Goal: Information Seeking & Learning: Understand process/instructions

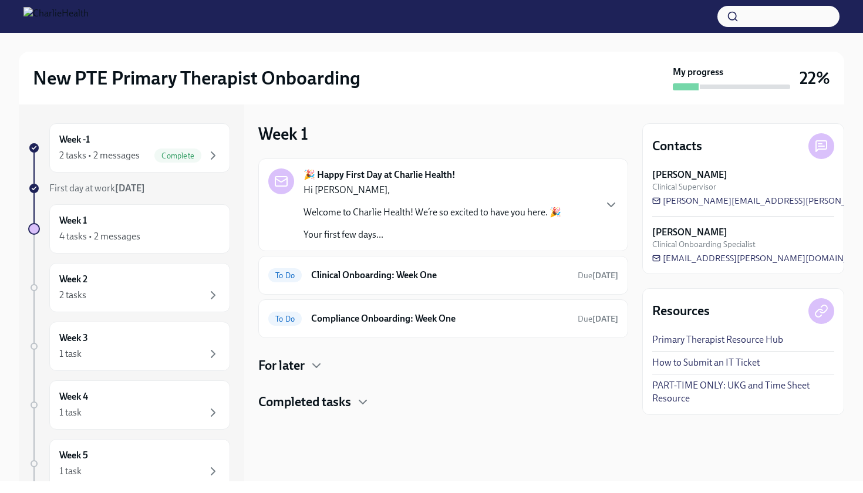
click at [510, 214] on p "Welcome to Charlie Health! We’re so excited to have you here. 🎉" at bounding box center [433, 212] width 258 height 13
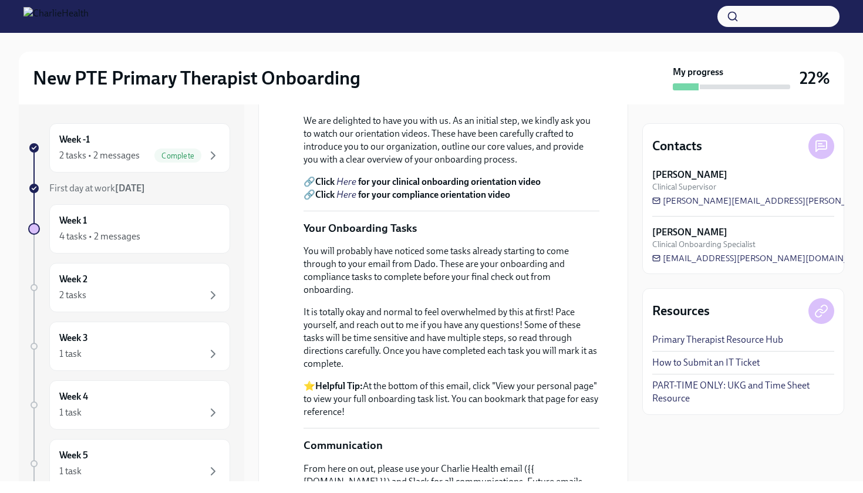
scroll to position [420, 0]
click at [349, 187] on em "Here" at bounding box center [346, 181] width 20 height 11
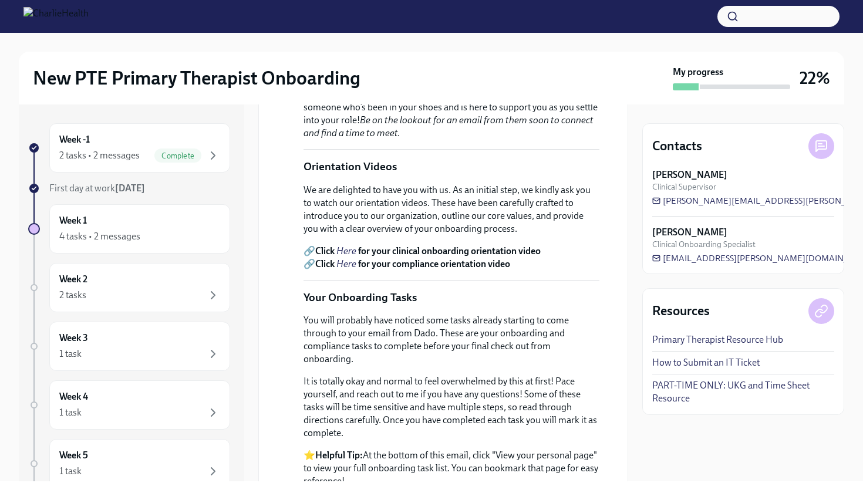
scroll to position [344, 0]
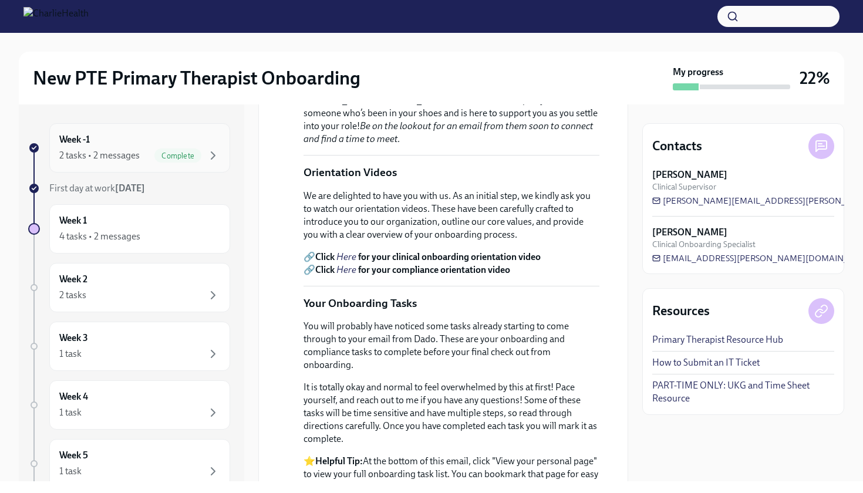
click at [198, 163] on div "Week -1 2 tasks • 2 messages Complete" at bounding box center [139, 147] width 181 height 49
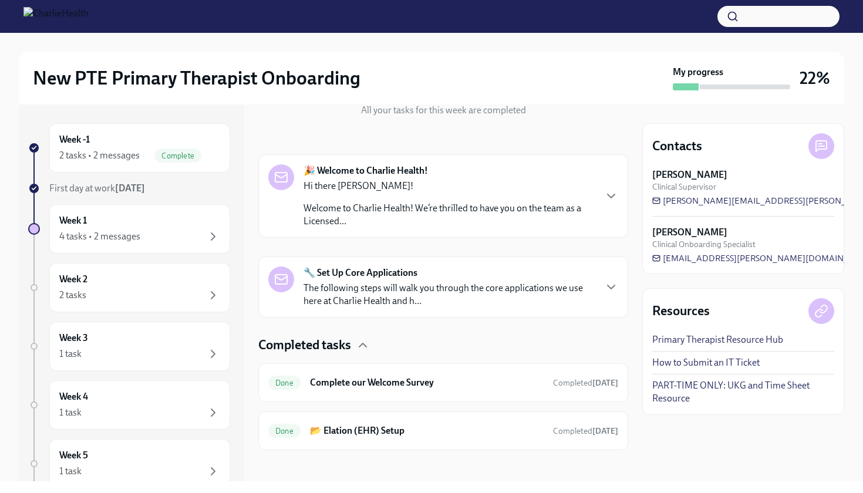
scroll to position [150, 0]
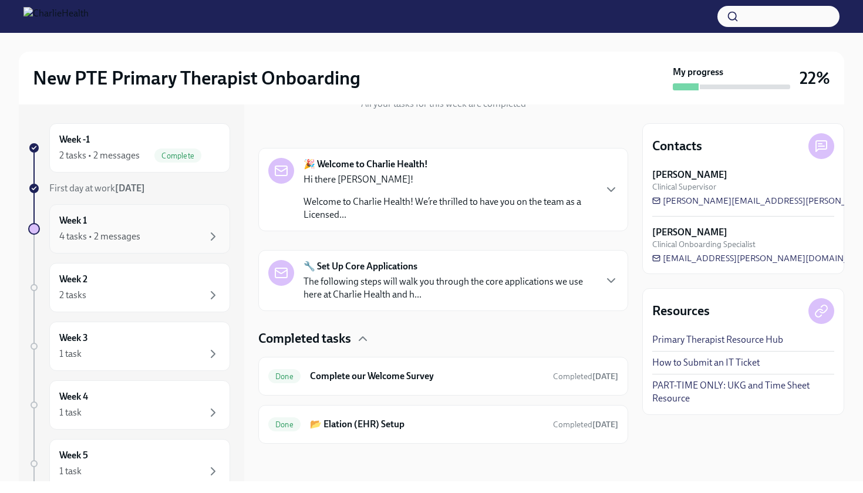
click at [147, 219] on div "Week 1 4 tasks • 2 messages" at bounding box center [139, 228] width 161 height 29
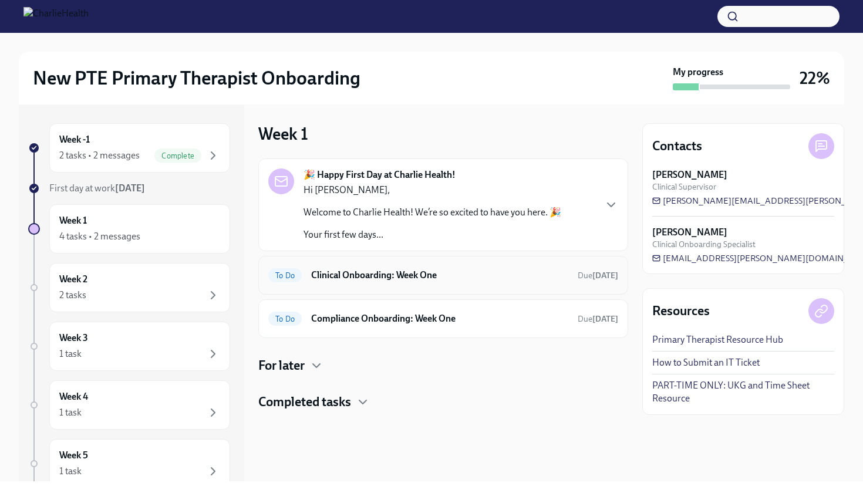
click at [340, 280] on h6 "Clinical Onboarding: Week One" at bounding box center [439, 275] width 257 height 13
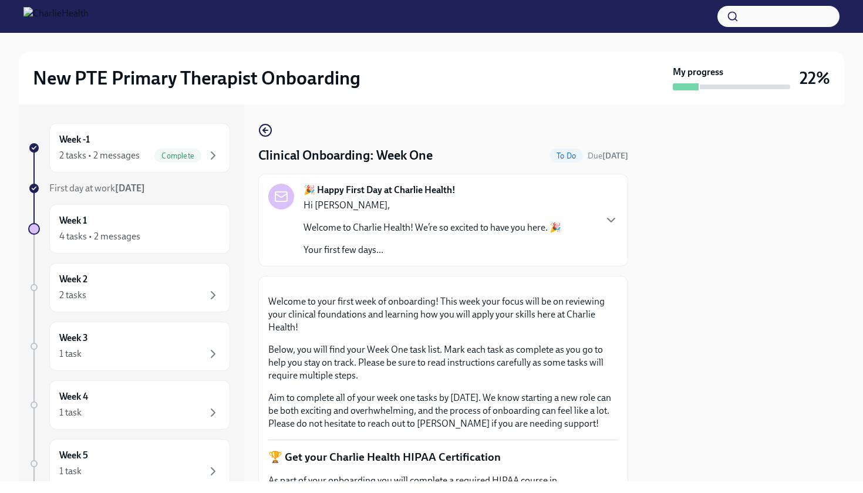
click at [387, 228] on p "Welcome to Charlie Health! We’re so excited to have you here. 🎉" at bounding box center [433, 227] width 258 height 13
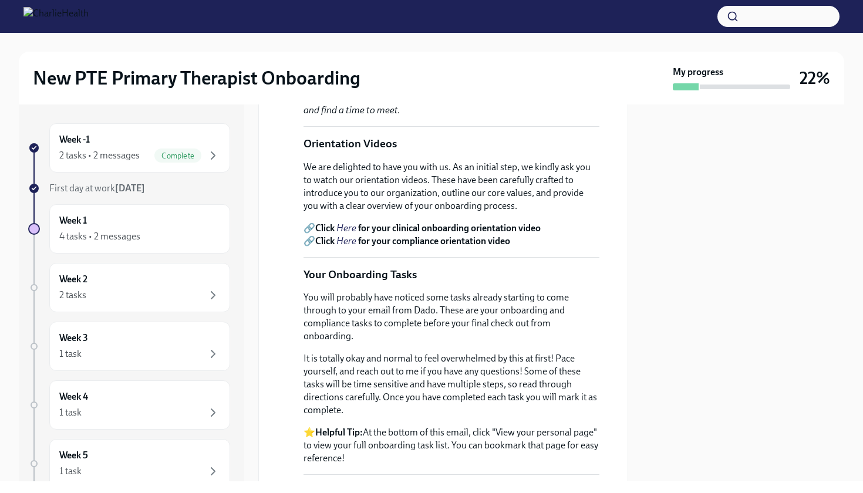
scroll to position [398, 0]
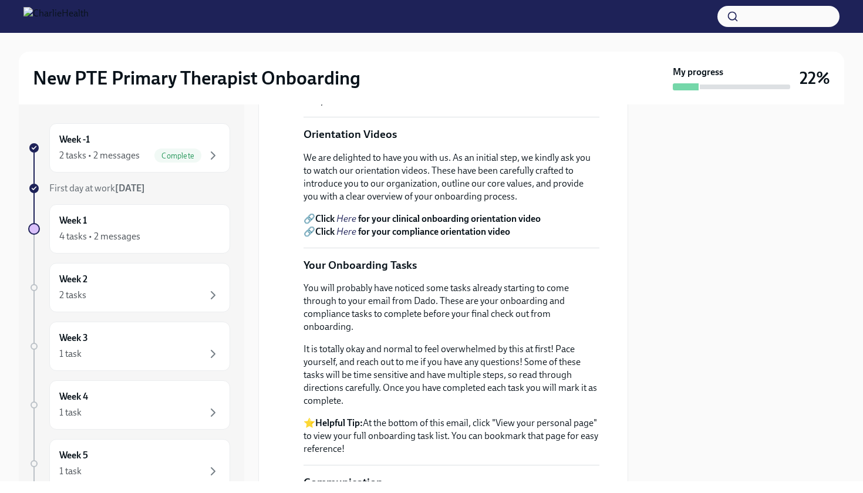
click at [354, 237] on em "Here" at bounding box center [346, 231] width 20 height 11
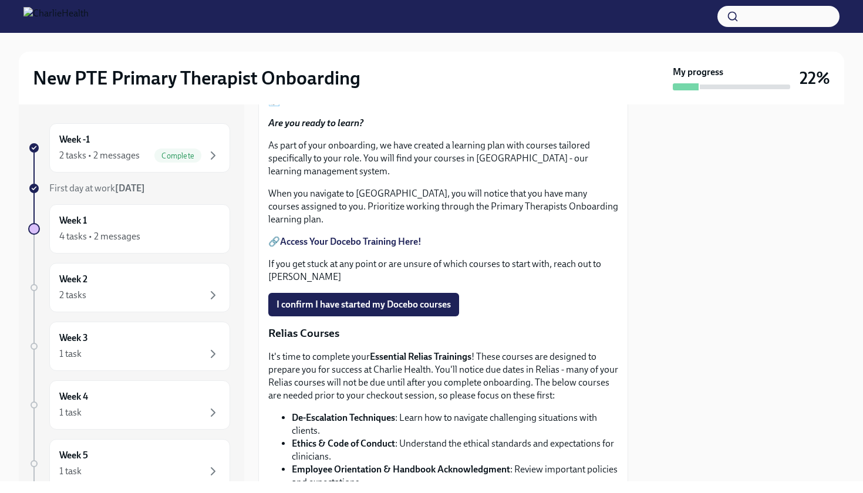
scroll to position [1270, 0]
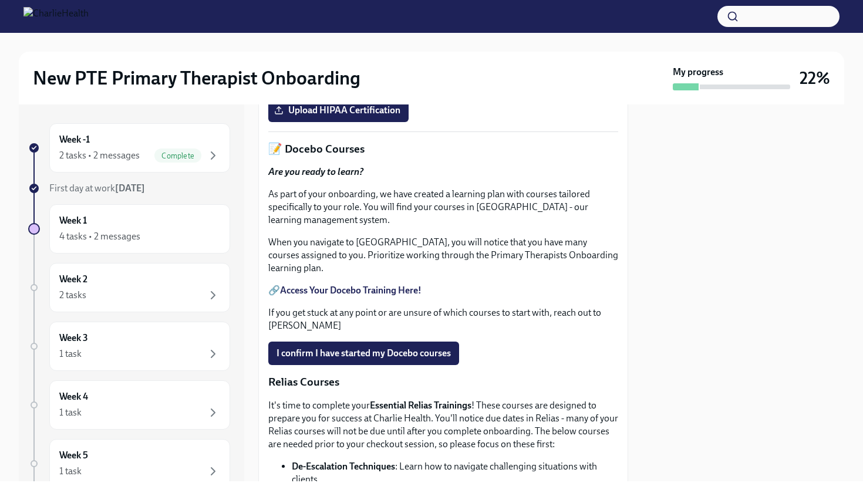
click at [330, 88] on link "HIPAA for Covered Entities" at bounding box center [335, 82] width 110 height 11
click at [332, 88] on link "HIPAA for Covered Entities" at bounding box center [335, 82] width 110 height 11
click at [378, 88] on link "HIPAA for Covered Entities" at bounding box center [335, 82] width 110 height 11
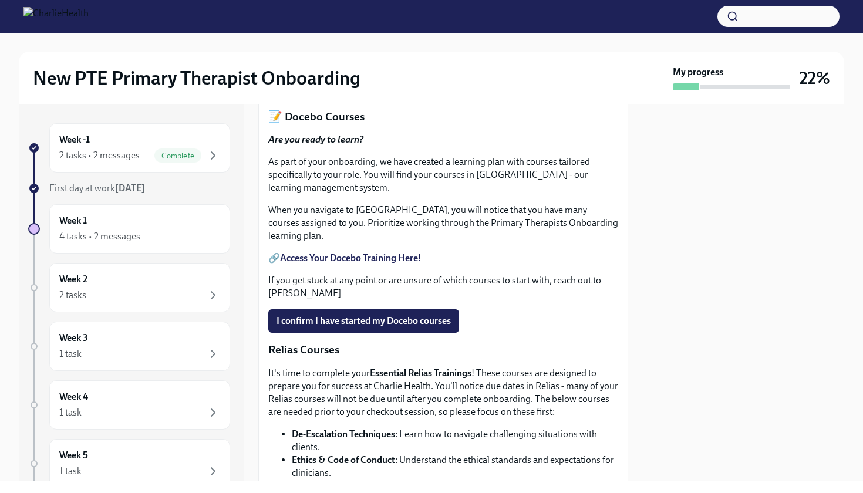
scroll to position [1321, 0]
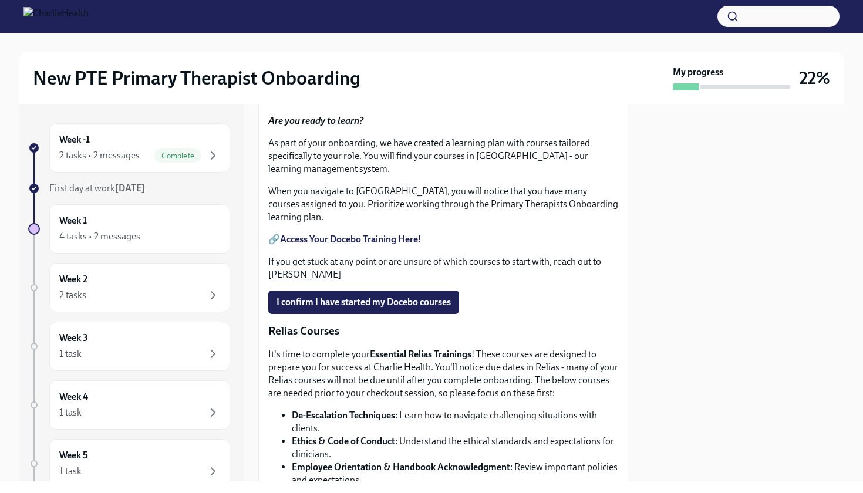
click at [342, 245] on strong "Access Your Docebo Training Here!" at bounding box center [351, 239] width 142 height 11
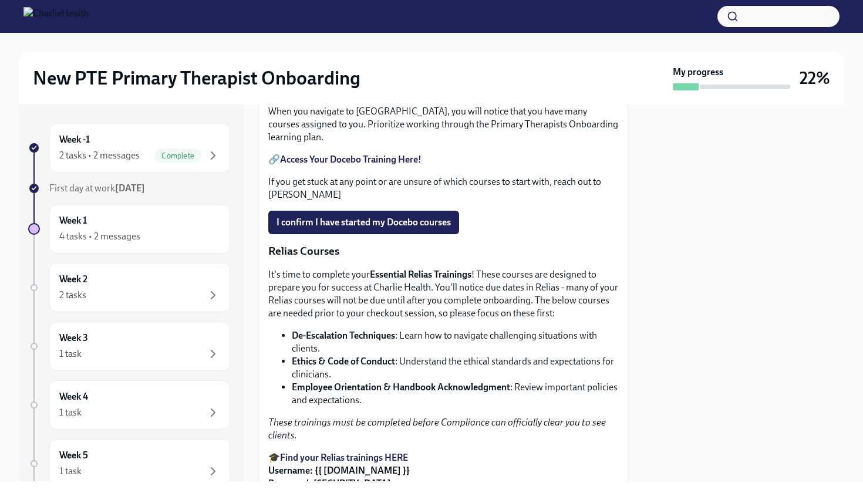
scroll to position [1401, 0]
click at [368, 165] on strong "Access Your Docebo Training Here!" at bounding box center [351, 159] width 142 height 11
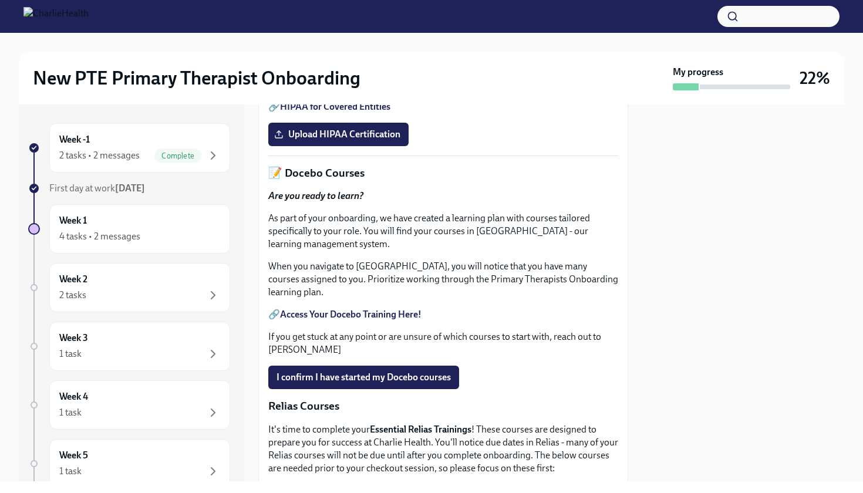
scroll to position [1267, 0]
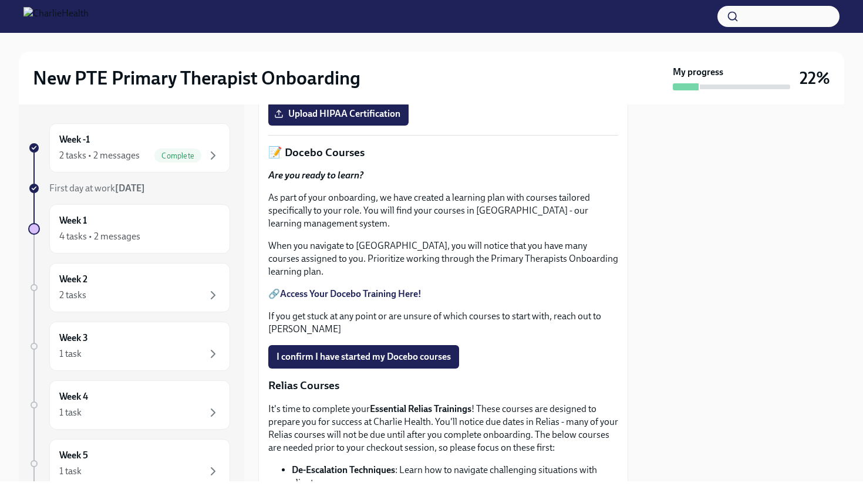
click at [324, 92] on link "HIPAA for Covered Entities" at bounding box center [335, 85] width 110 height 11
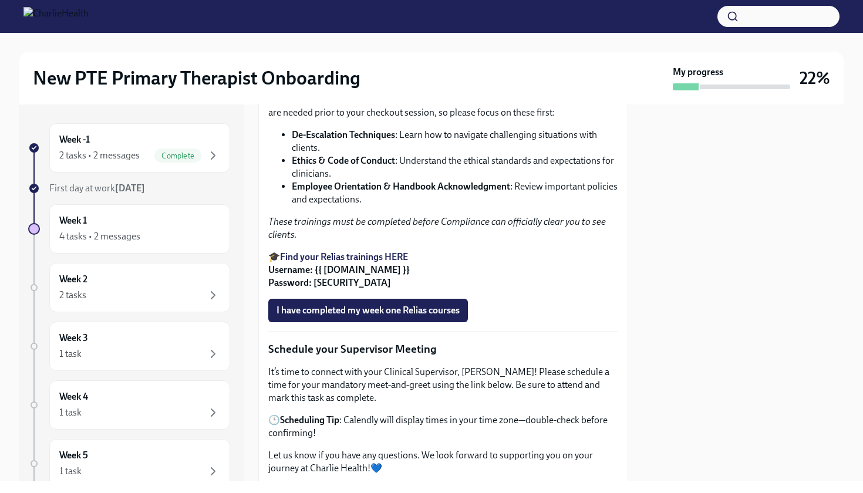
scroll to position [1670, 0]
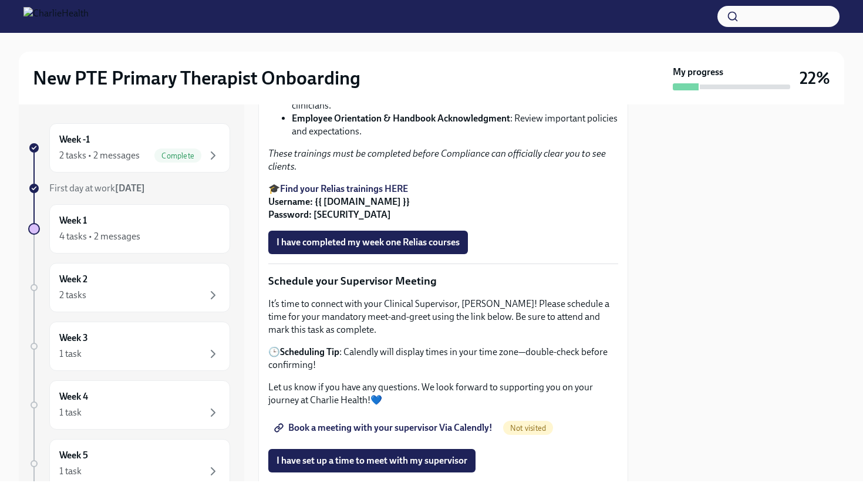
click at [365, 194] on strong "Find your Relias trainings HERE" at bounding box center [344, 188] width 128 height 11
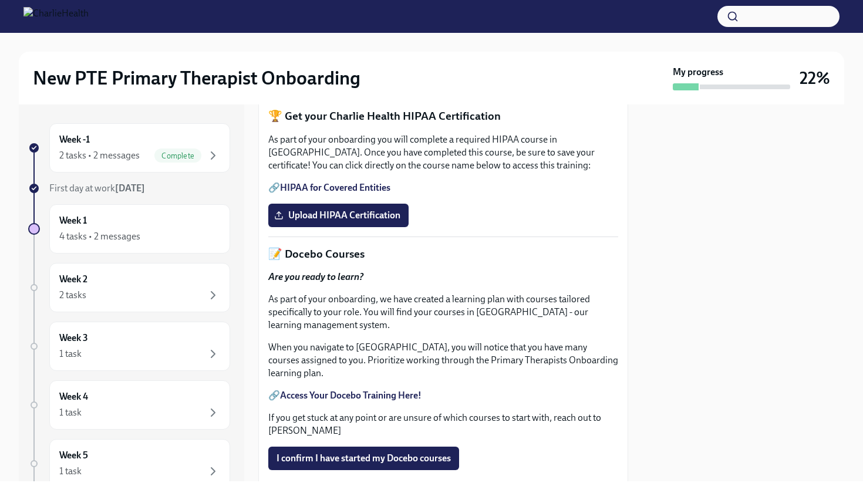
scroll to position [1167, 0]
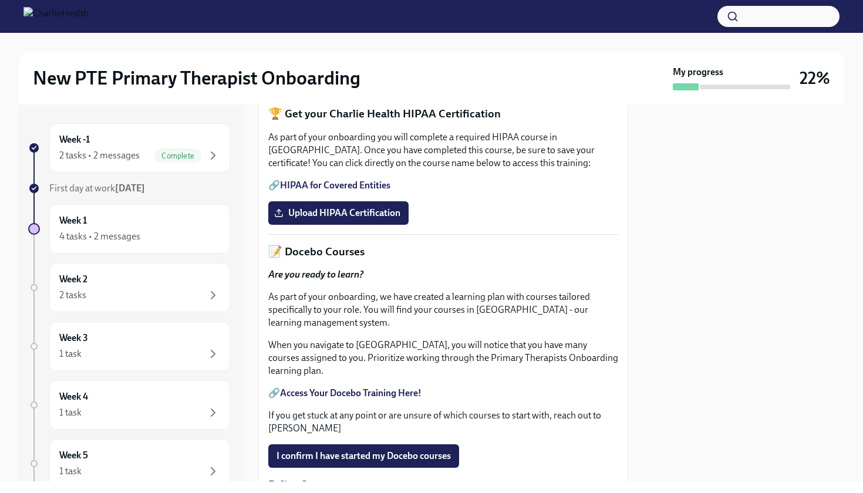
click at [327, 191] on link "HIPAA for Covered Entities" at bounding box center [335, 185] width 110 height 11
